Goal: Book appointment/travel/reservation

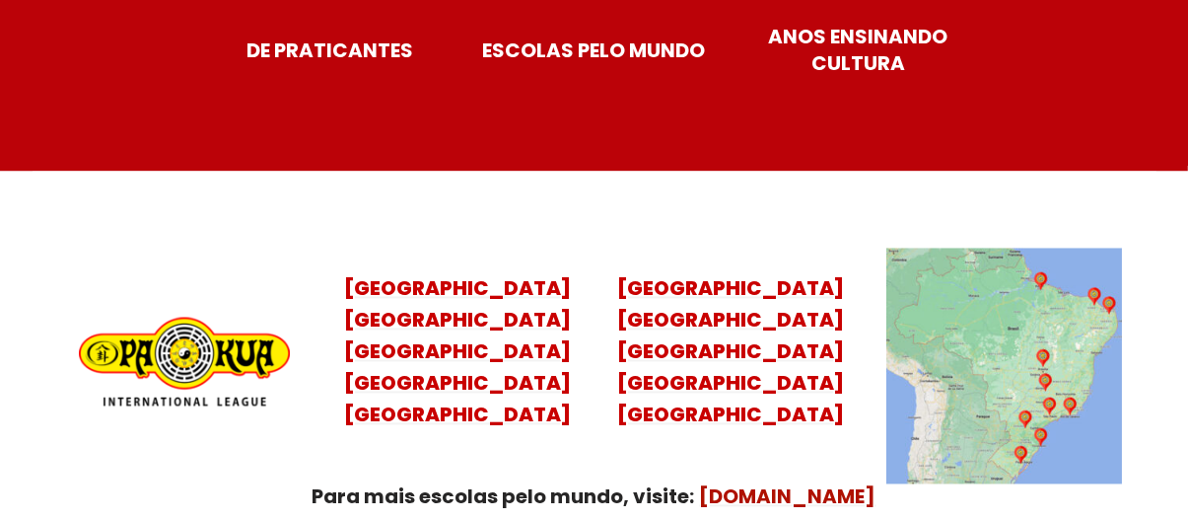
scroll to position [7887, 0]
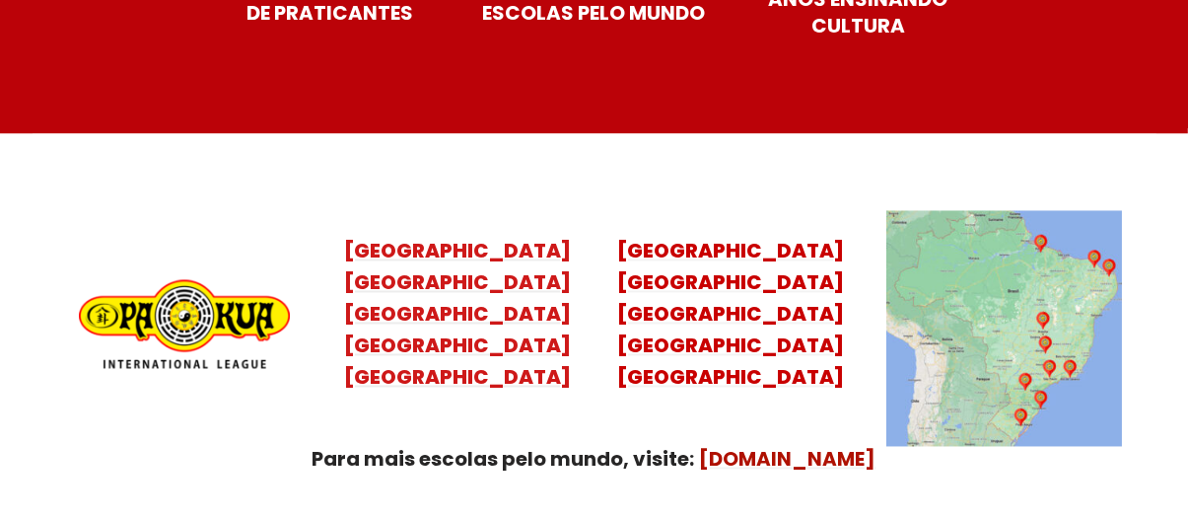
click at [428, 292] on mark "[GEOGRAPHIC_DATA] [GEOGRAPHIC_DATA] [GEOGRAPHIC_DATA] [GEOGRAPHIC_DATA]" at bounding box center [457, 329] width 227 height 122
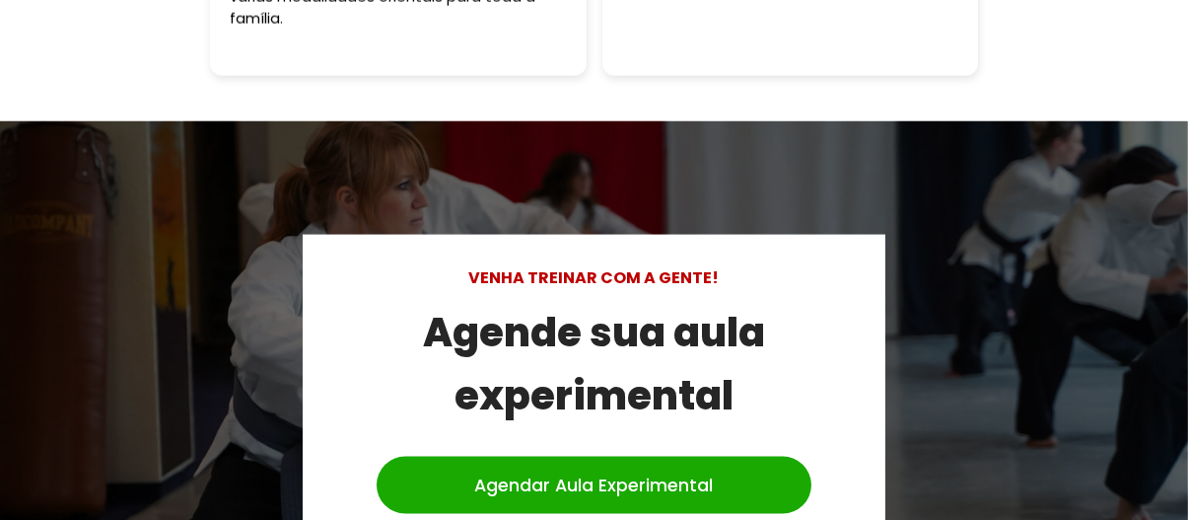
scroll to position [5816, 0]
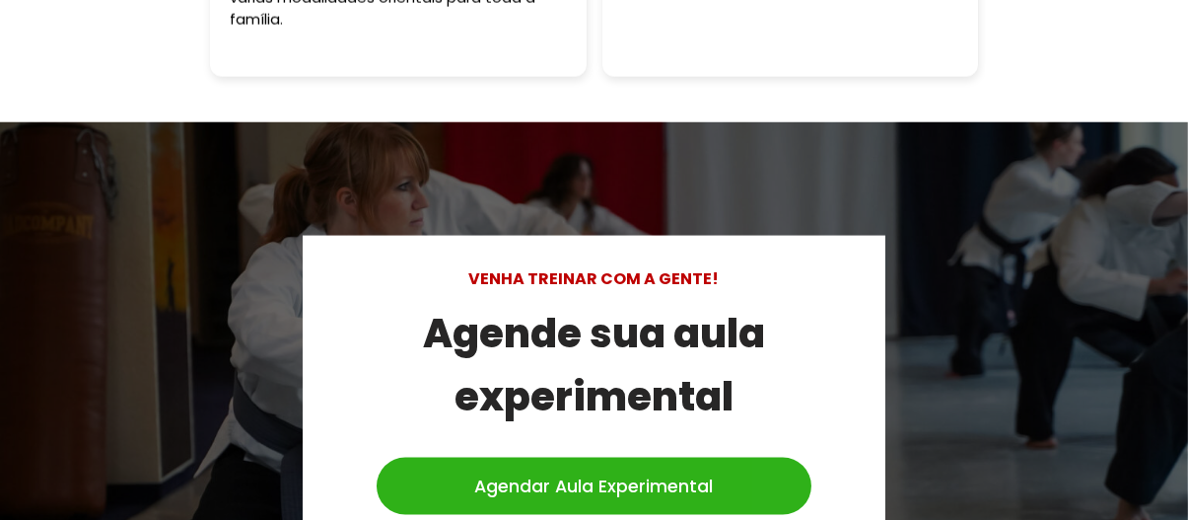
click at [564, 457] on link "Agendar Aula Experimental" at bounding box center [594, 485] width 435 height 57
